Goal: Task Accomplishment & Management: Complete application form

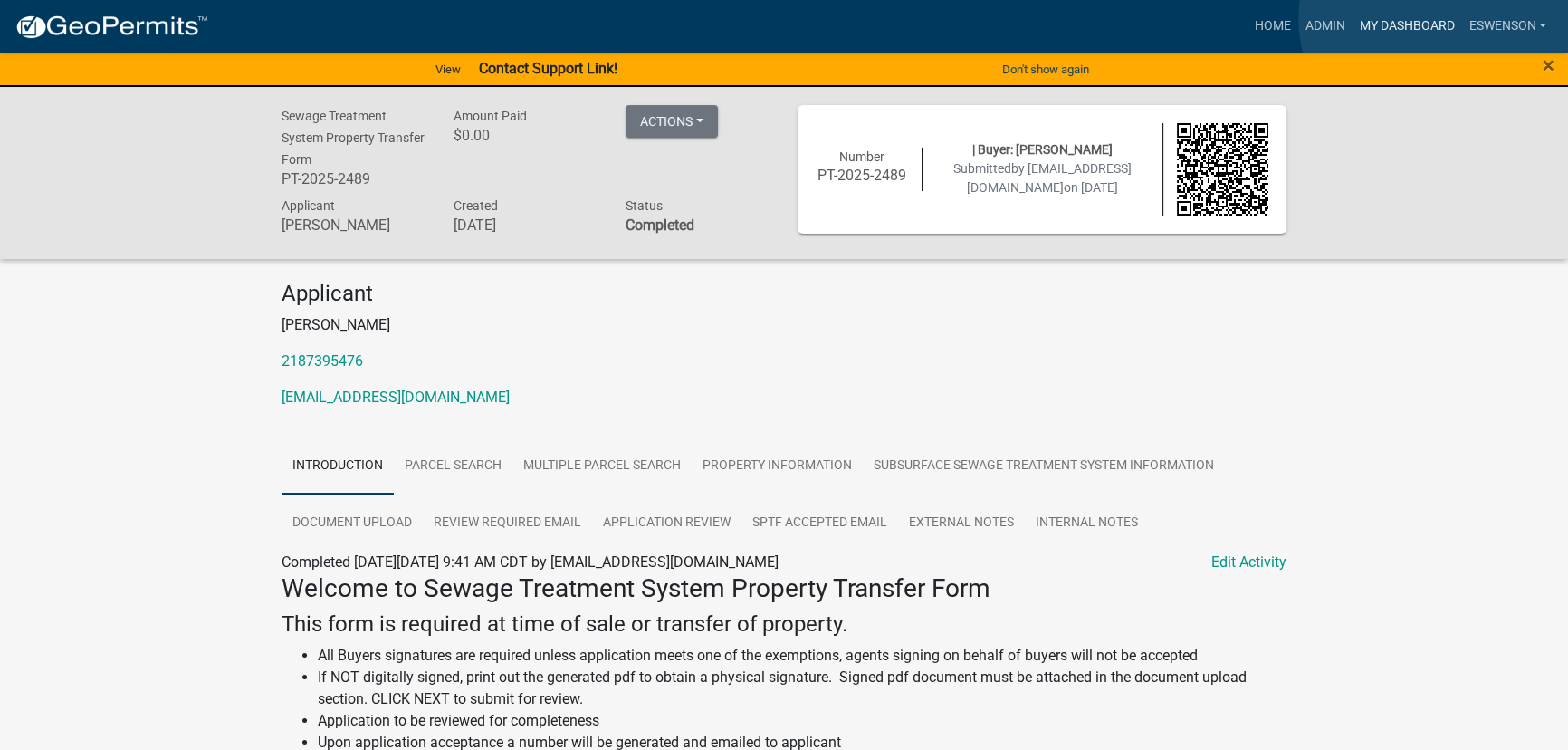
click at [1436, 18] on link "My Dashboard" at bounding box center [1407, 26] width 109 height 35
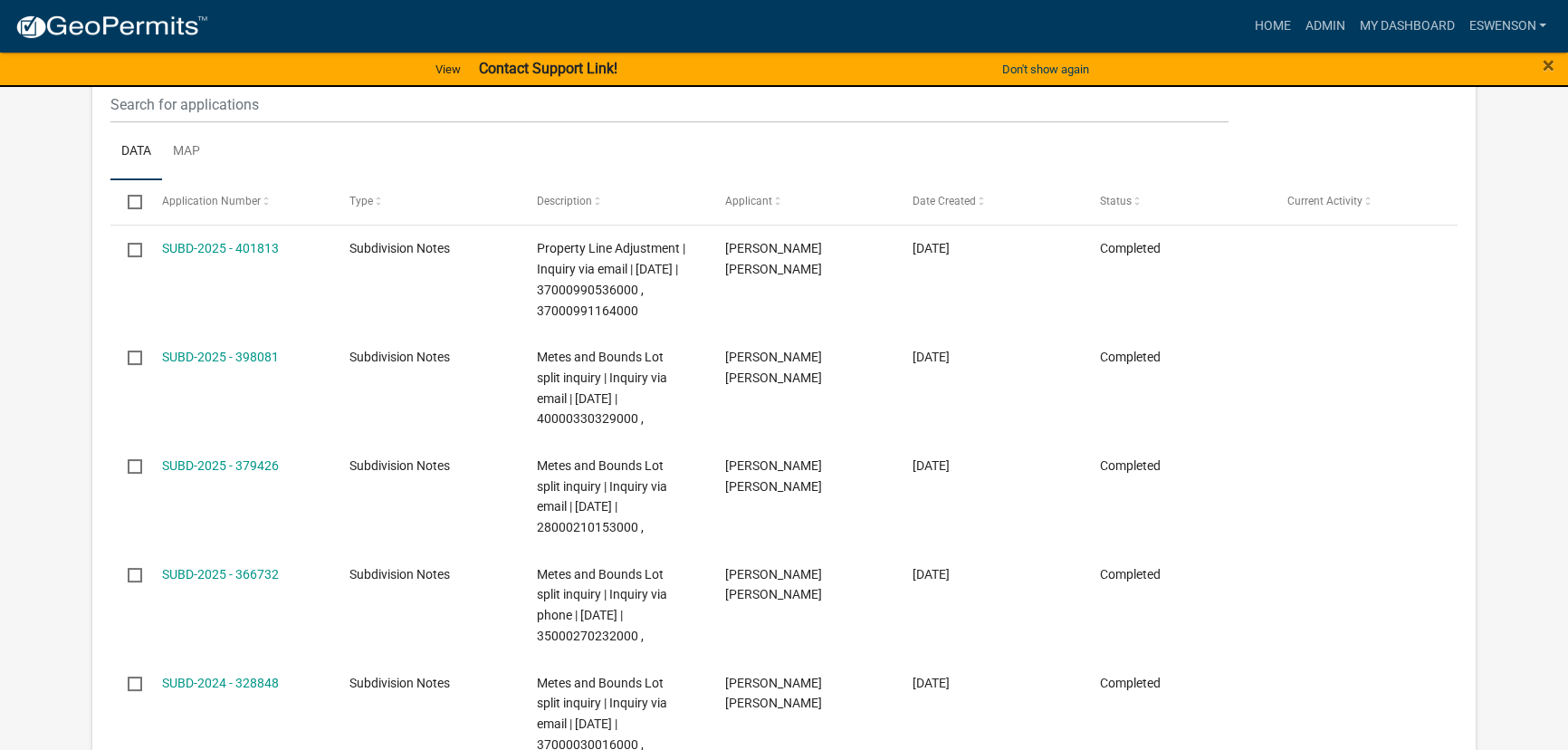
select select "3: 100"
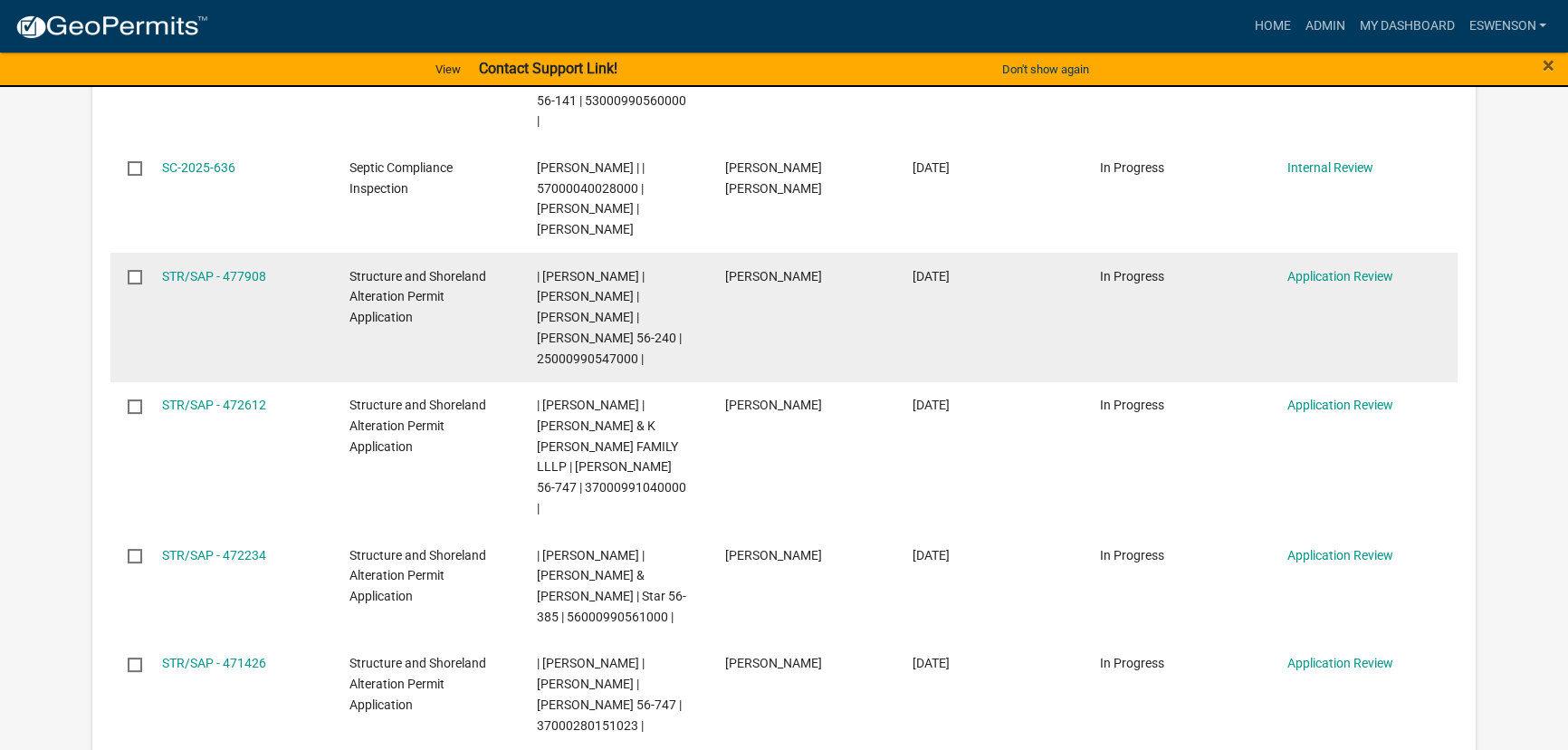
scroll to position [493, 0]
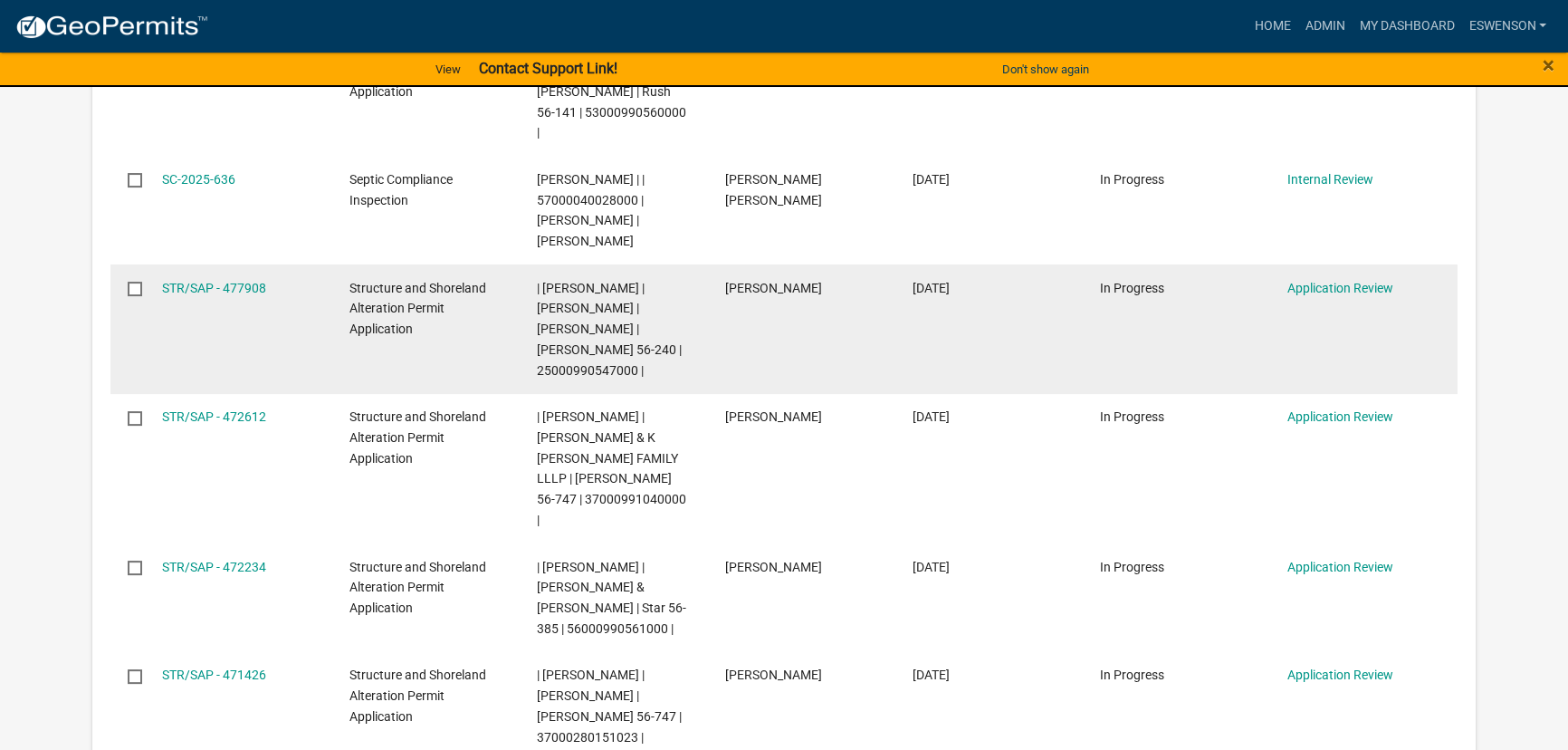
drag, startPoint x: 245, startPoint y: 257, endPoint x: 239, endPoint y: 245, distance: 13.4
click at [245, 279] on div "STR/SAP - 477908" at bounding box center [239, 288] width 153 height 21
click at [226, 281] on link "STR/SAP - 477908" at bounding box center [214, 287] width 104 height 15
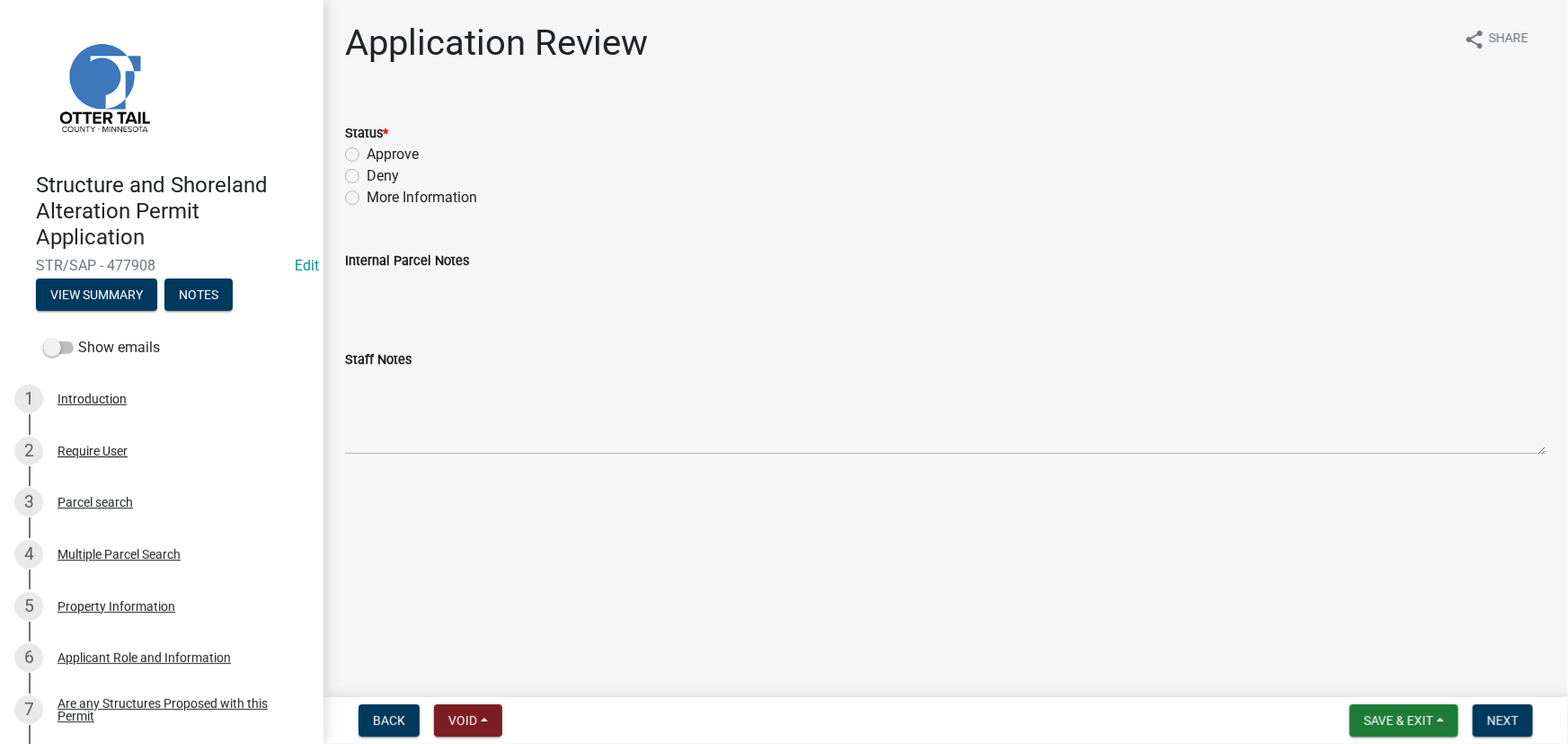
click at [388, 194] on label "More Information" at bounding box center [422, 197] width 111 height 22
click at [378, 194] on input "More Information" at bounding box center [373, 192] width 12 height 12
radio input "true"
click at [1510, 709] on button "Next" at bounding box center [1503, 720] width 60 height 33
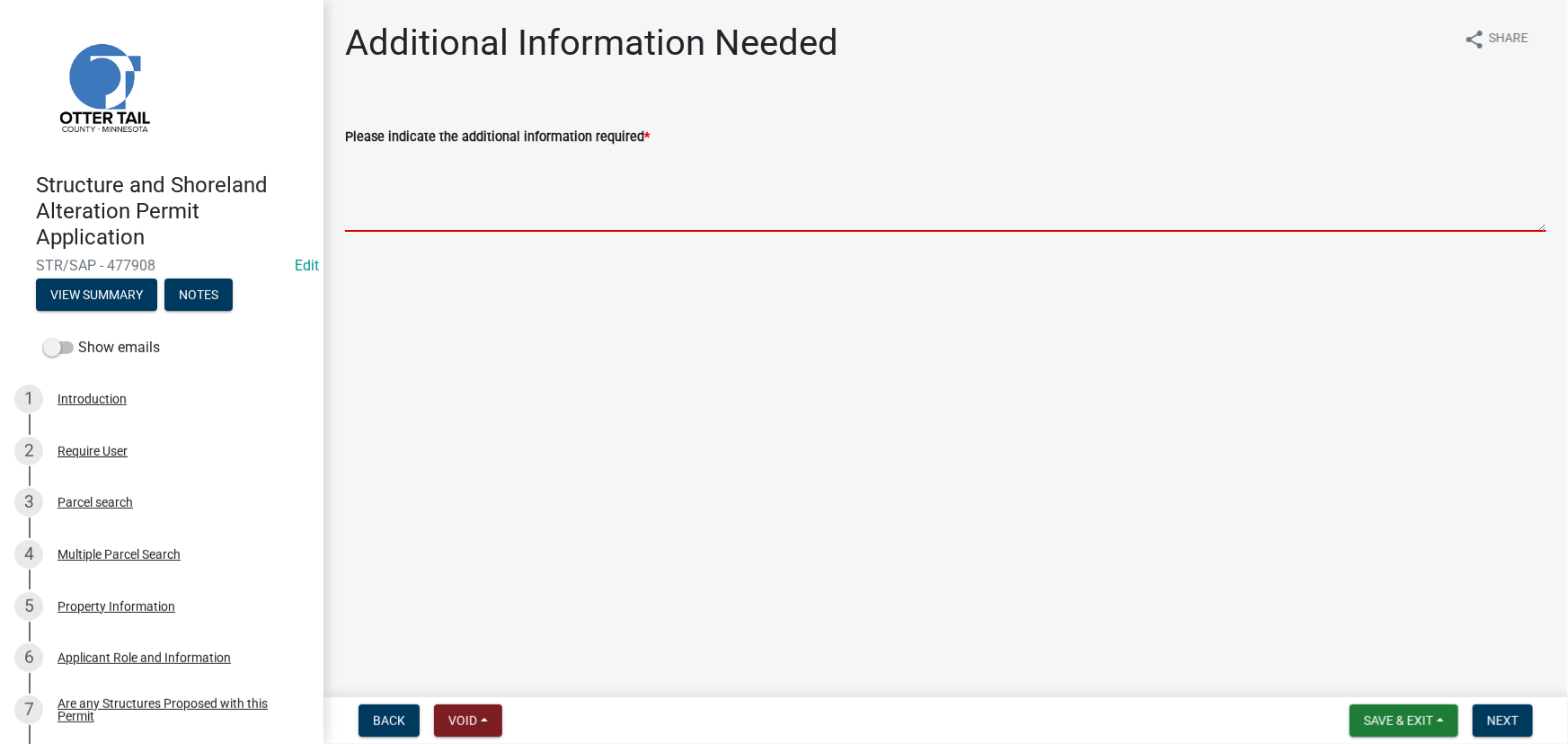
click at [421, 209] on textarea "Please indicate the additional information required *" at bounding box center [946, 189] width 1202 height 85
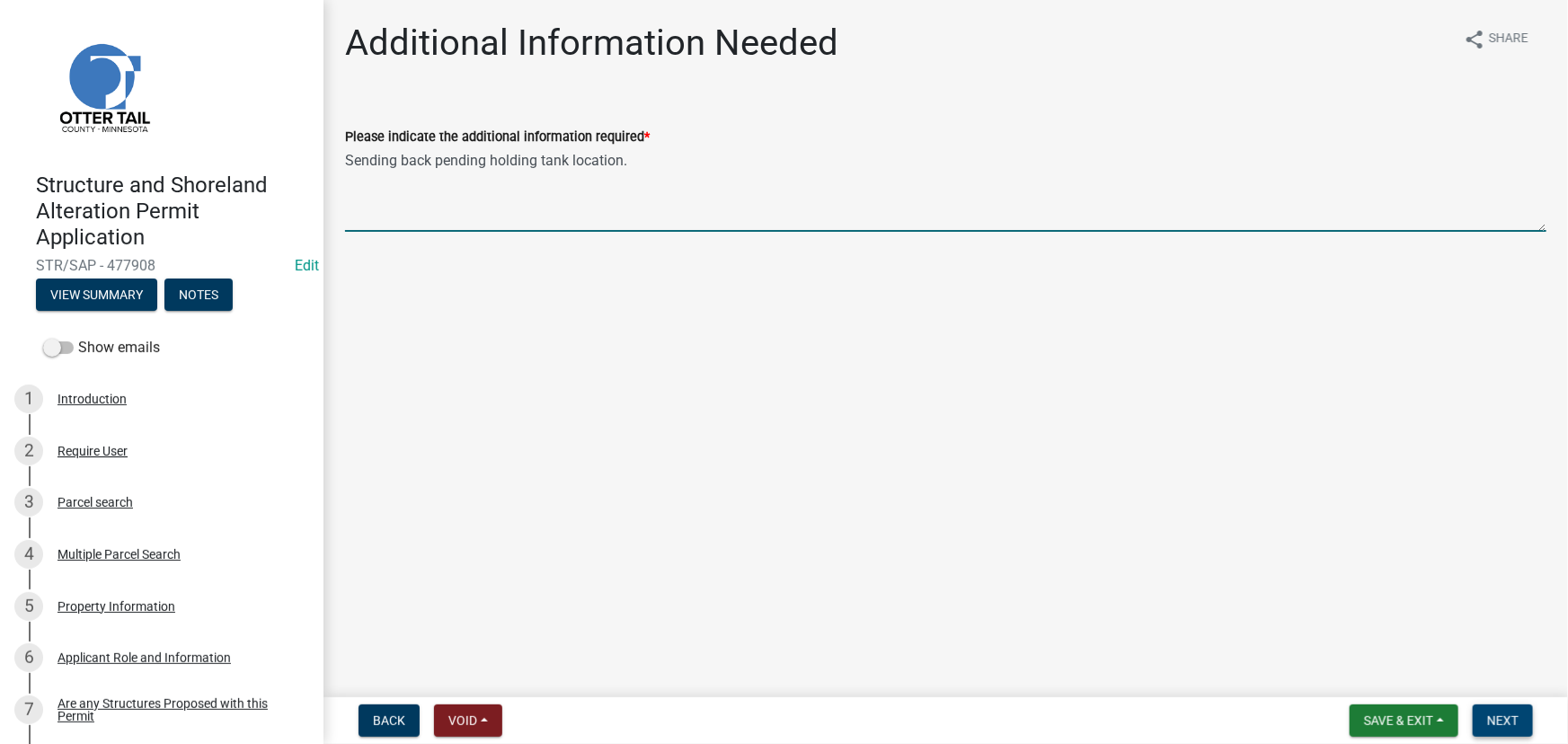
type textarea "Sending back pending holding tank location."
click at [1498, 722] on span "Next" at bounding box center [1503, 720] width 32 height 15
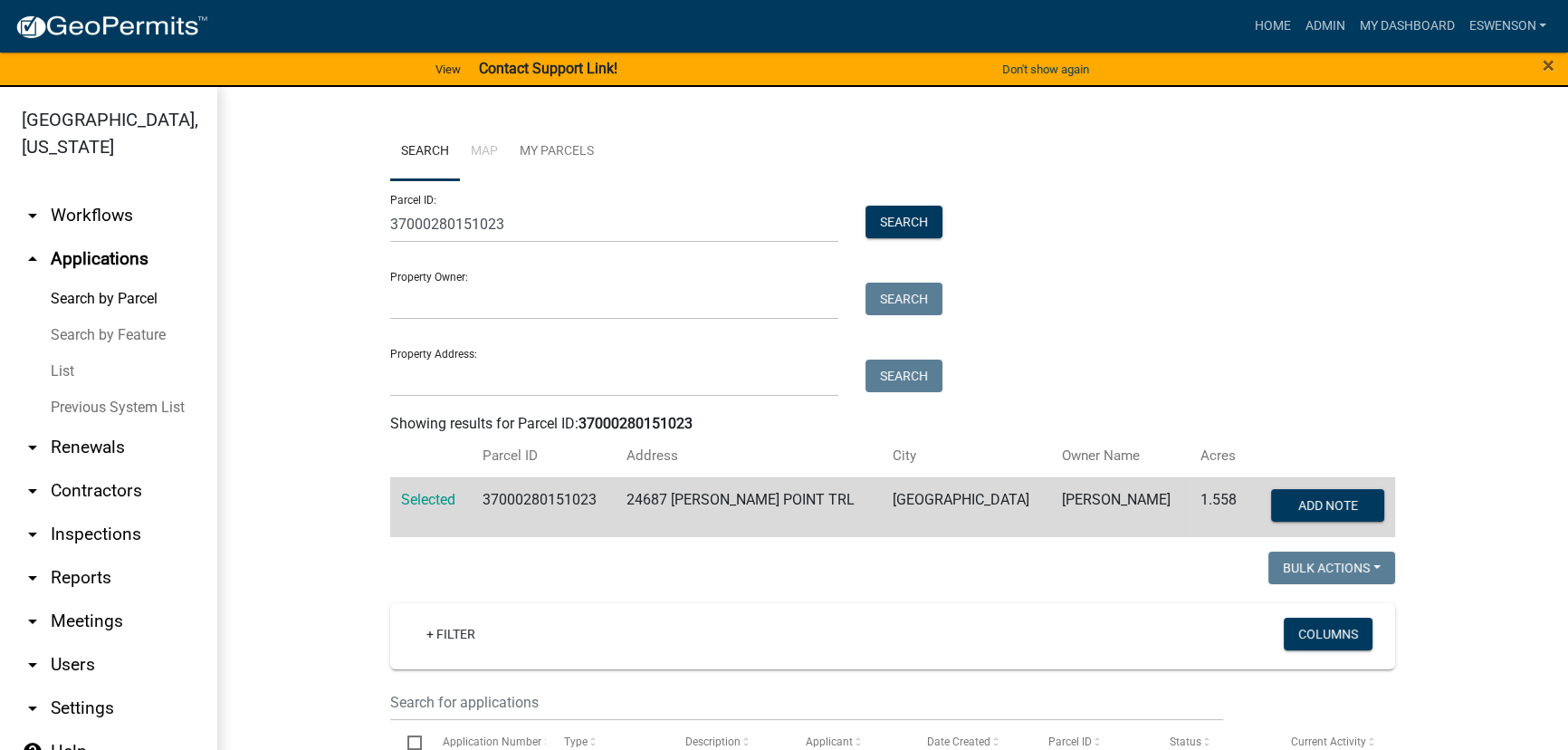
scroll to position [411, 0]
